Goal: Task Accomplishment & Management: Manage account settings

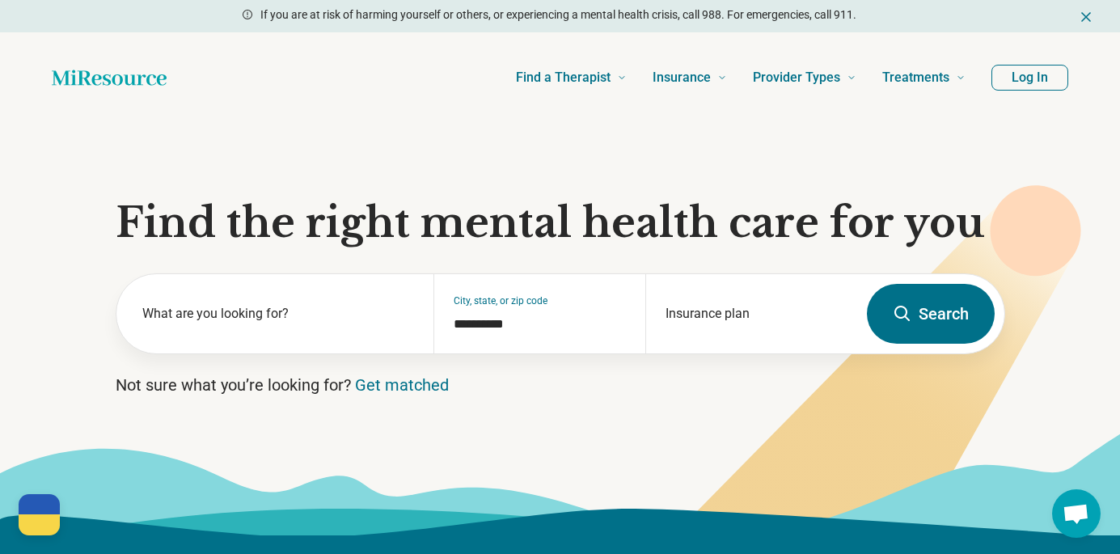
click at [1026, 82] on button "Log In" at bounding box center [1029, 78] width 77 height 26
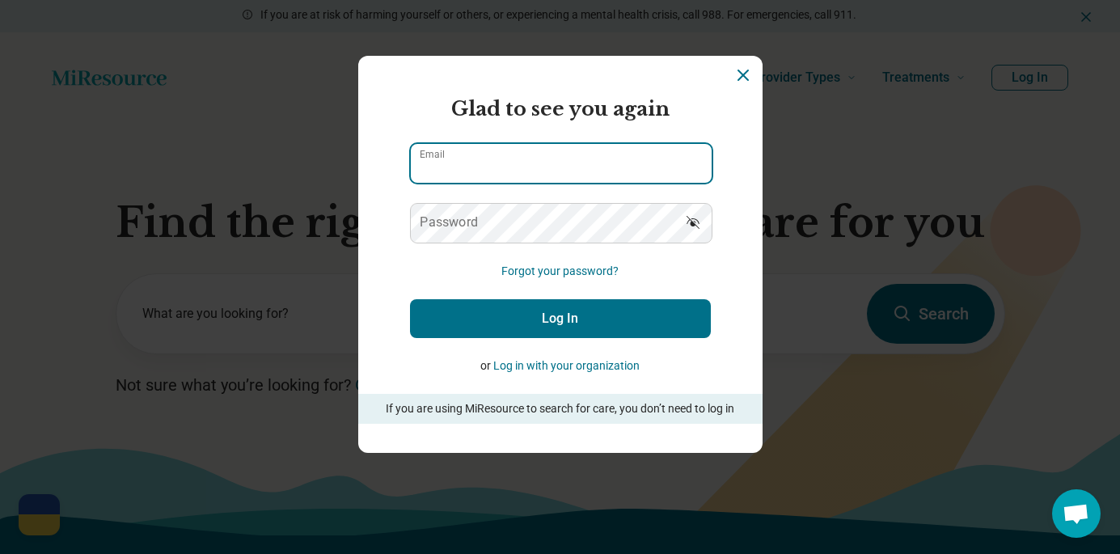
click at [581, 153] on input "Email" at bounding box center [561, 163] width 301 height 39
type input "**********"
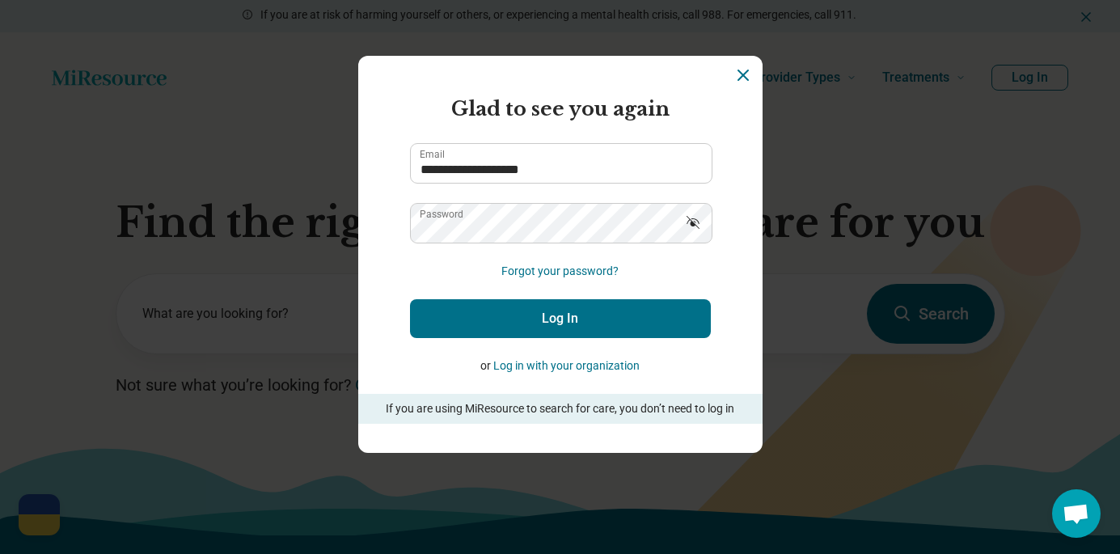
click at [556, 303] on button "Log In" at bounding box center [560, 318] width 301 height 39
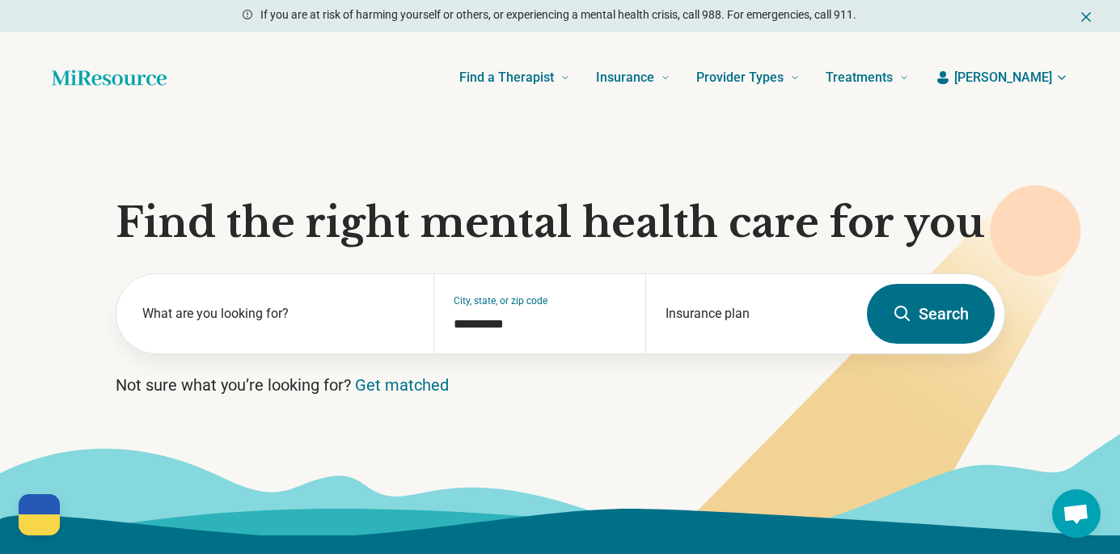
click at [1039, 82] on span "[PERSON_NAME]" at bounding box center [1003, 77] width 98 height 19
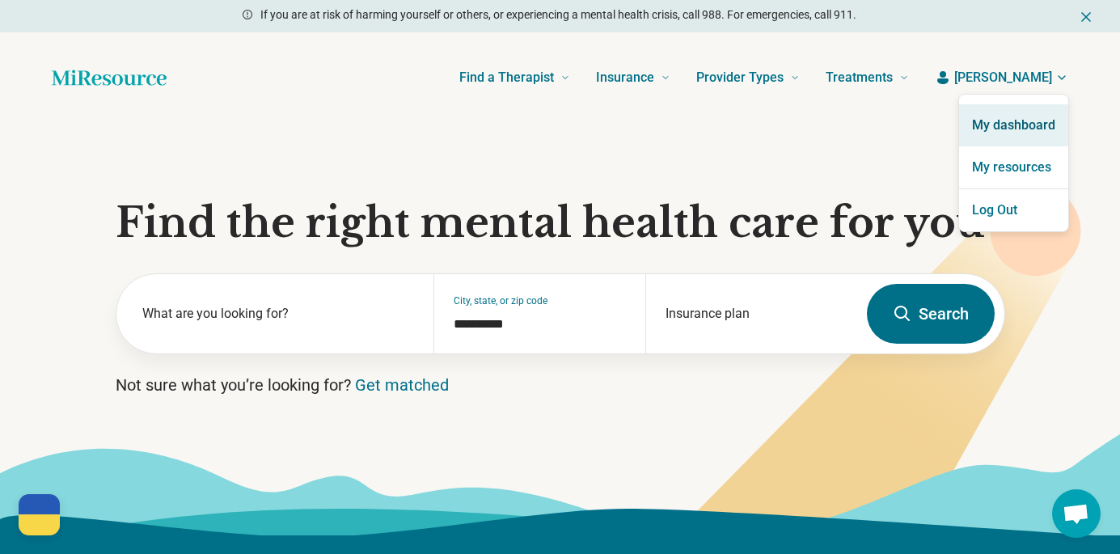
click at [1016, 129] on link "My dashboard" at bounding box center [1013, 125] width 109 height 42
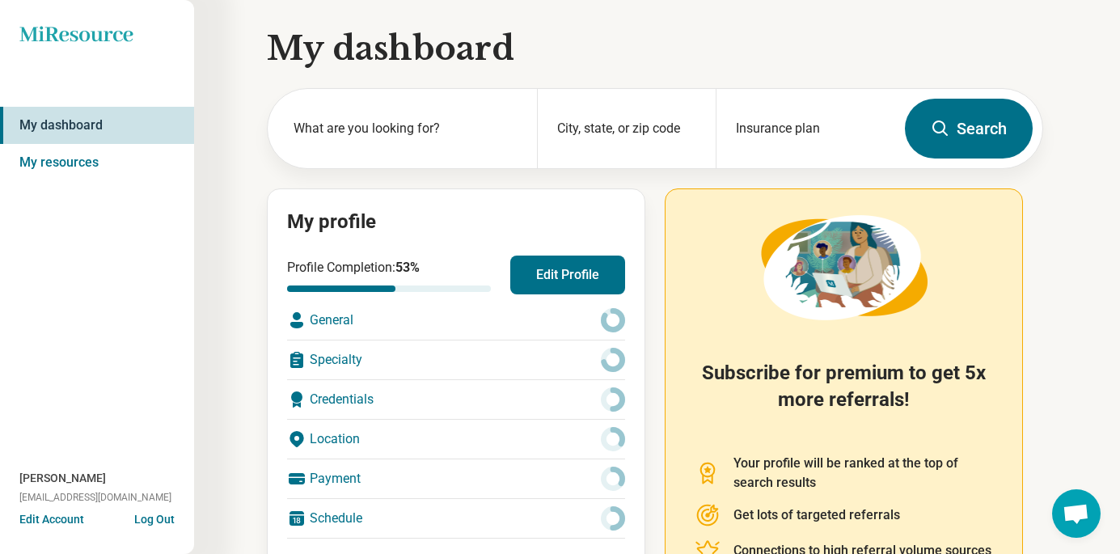
click at [557, 277] on button "Edit Profile" at bounding box center [567, 275] width 115 height 39
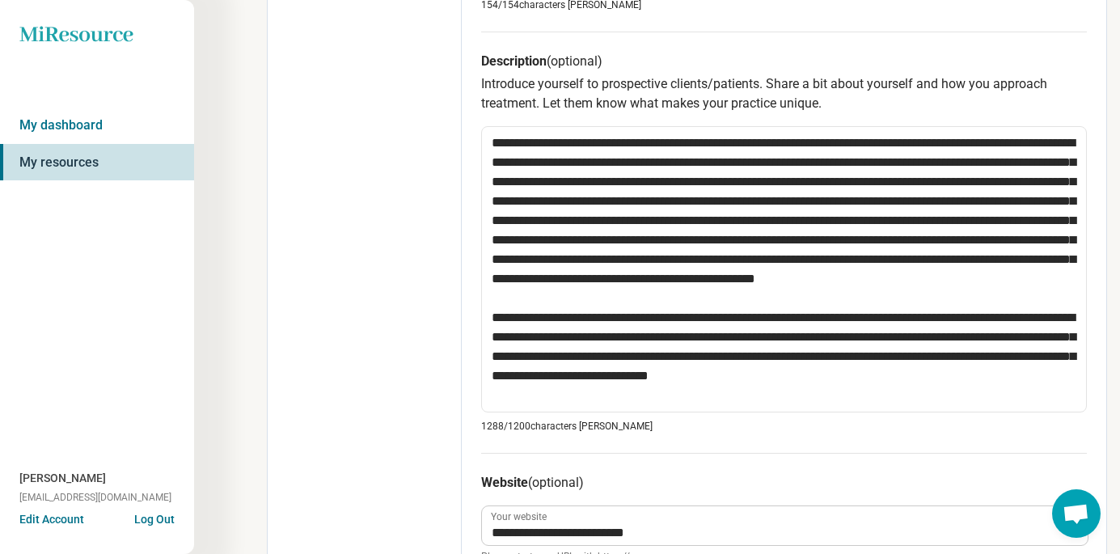
scroll to position [576, 0]
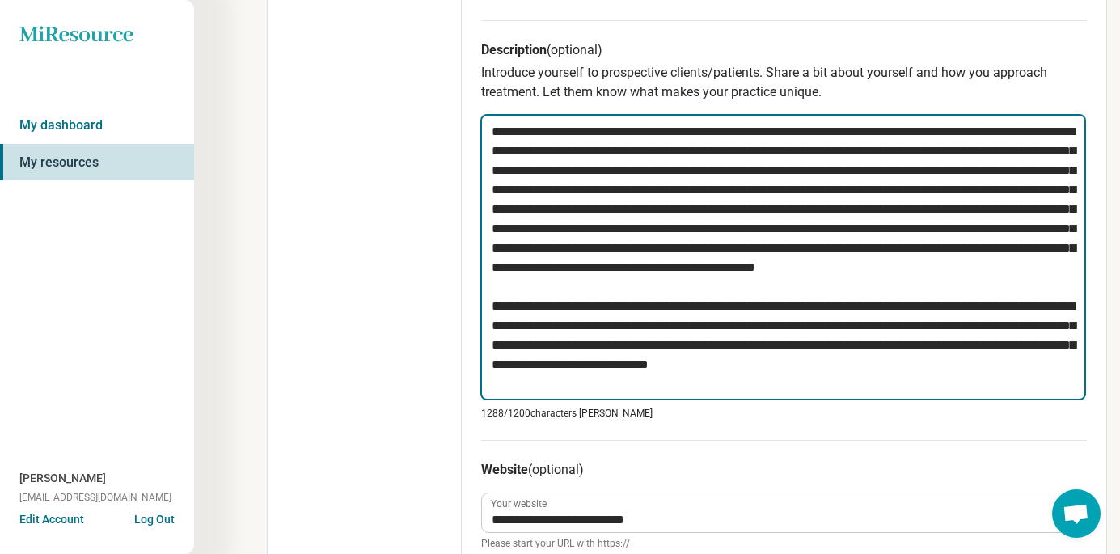
click at [489, 133] on textarea at bounding box center [783, 257] width 606 height 286
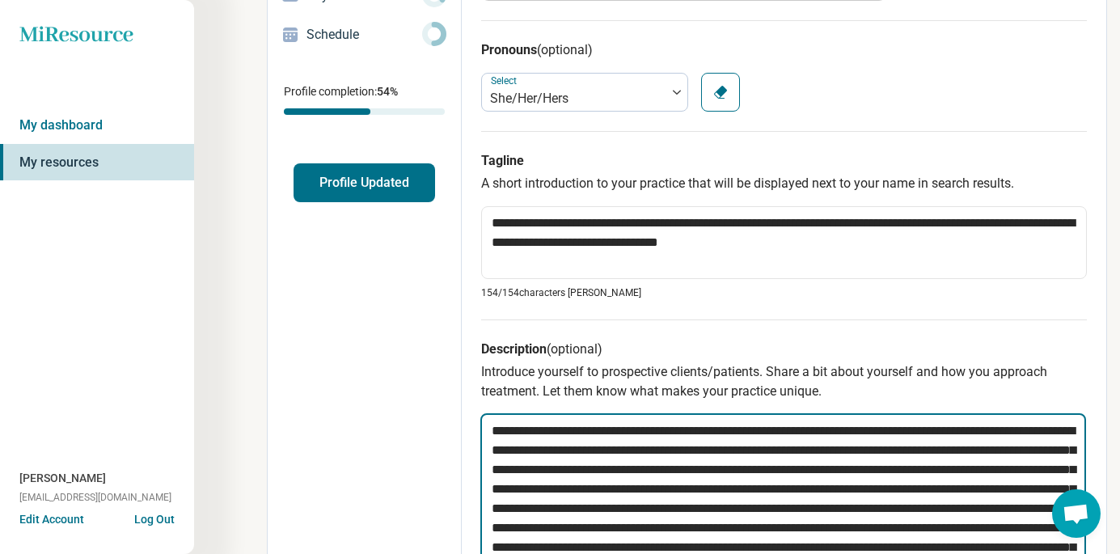
scroll to position [288, 0]
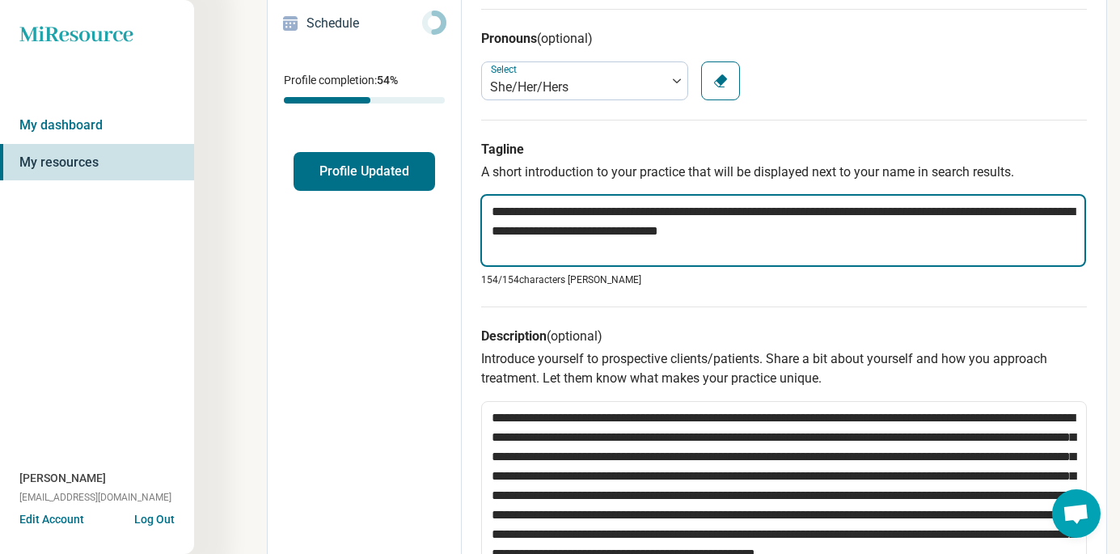
click at [560, 264] on textarea "**********" at bounding box center [783, 230] width 606 height 73
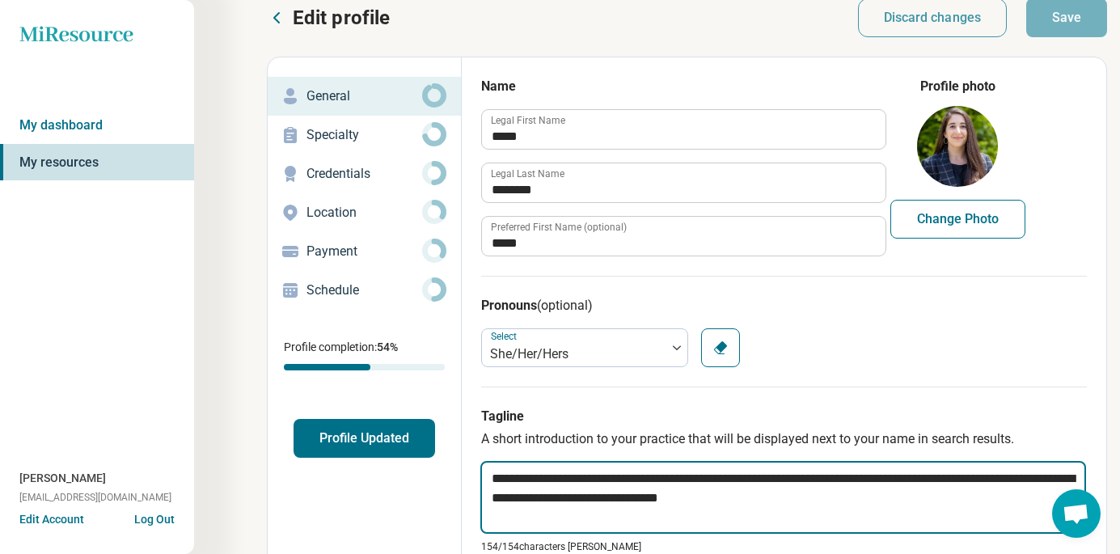
scroll to position [25, 0]
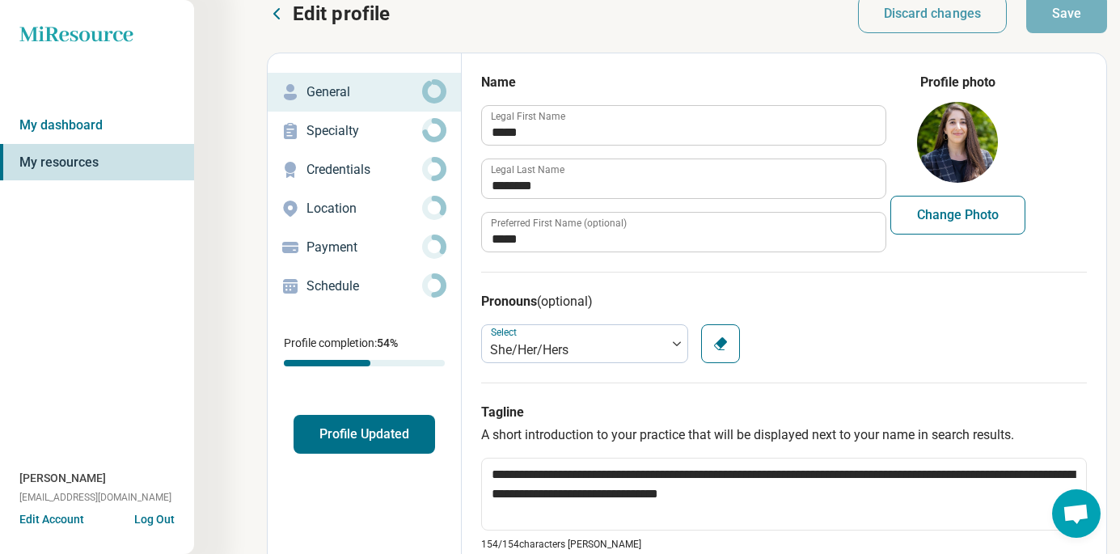
click at [327, 133] on p "Specialty" at bounding box center [364, 130] width 116 height 19
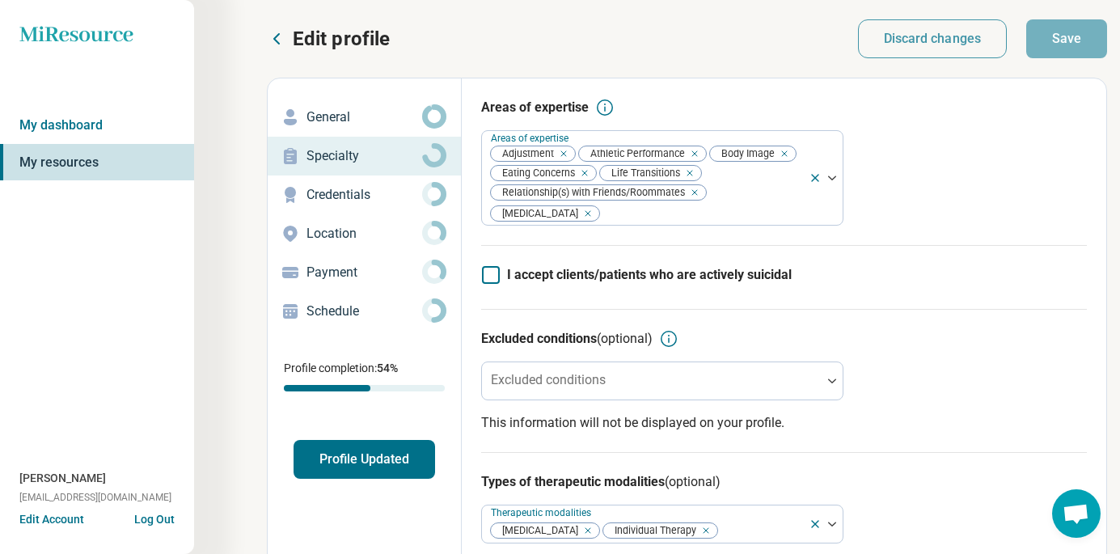
click at [380, 129] on div "General" at bounding box center [364, 117] width 167 height 26
type textarea "*"
